Goal: Task Accomplishment & Management: Manage account settings

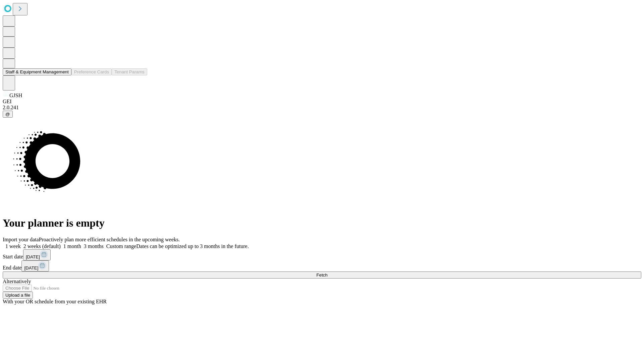
click at [64, 76] on button "Staff & Equipment Management" at bounding box center [37, 71] width 69 height 7
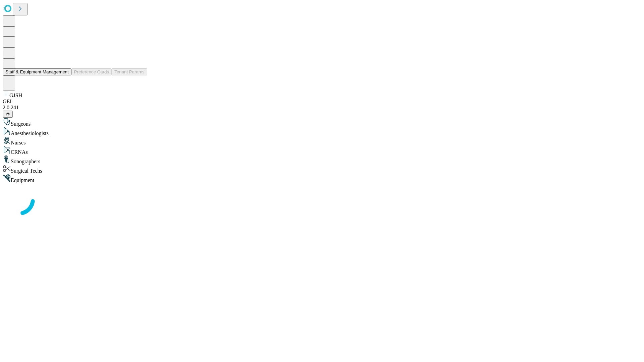
click at [64, 76] on button "Staff & Equipment Management" at bounding box center [37, 71] width 69 height 7
